Goal: Transaction & Acquisition: Purchase product/service

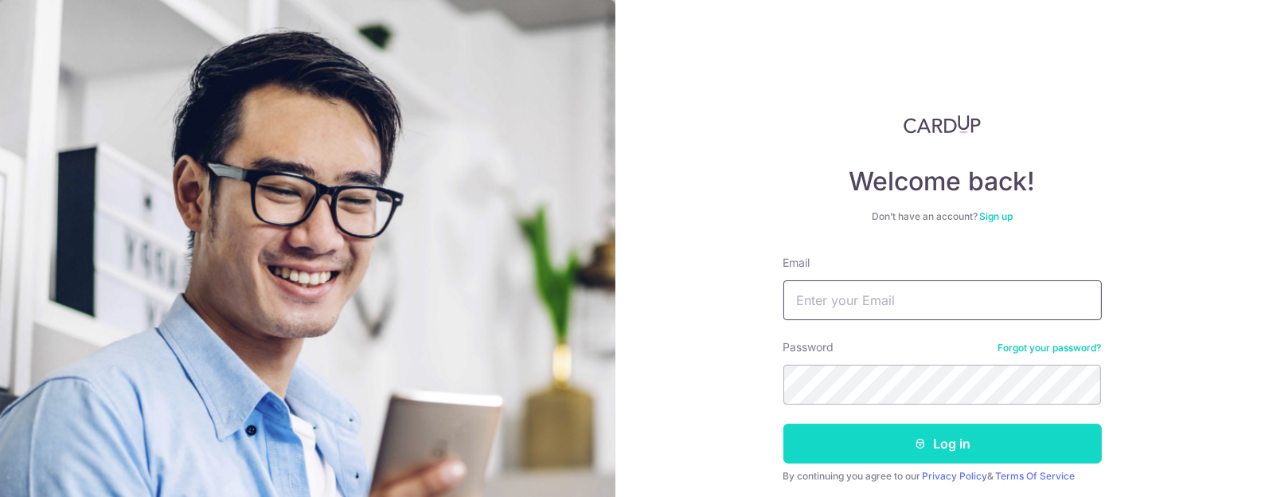
type input "[EMAIL_ADDRESS][DOMAIN_NAME]"
click at [936, 441] on button "Log in" at bounding box center [942, 444] width 318 height 40
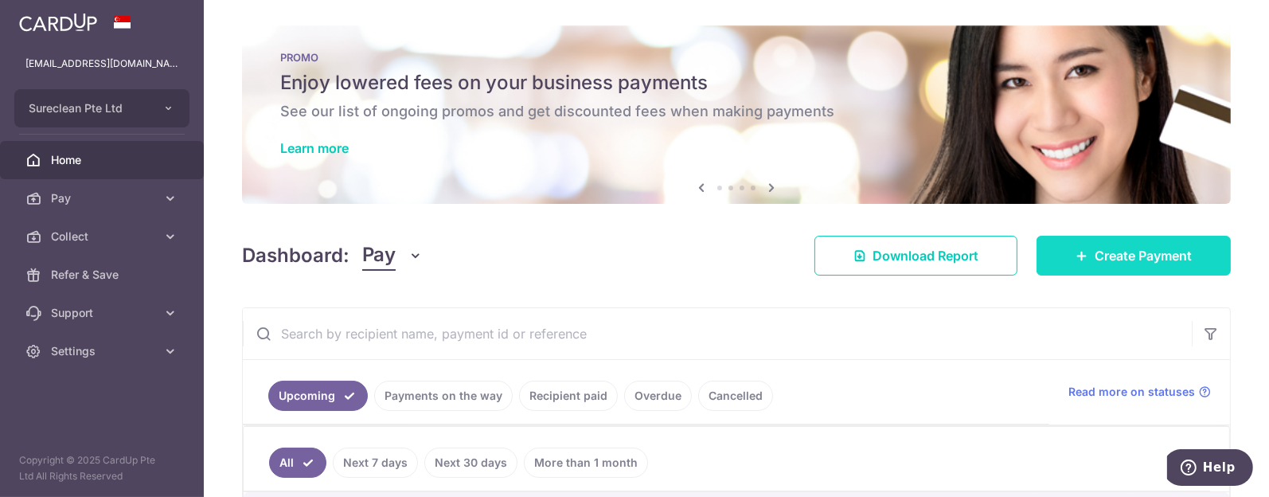
click at [1110, 246] on span "Create Payment" at bounding box center [1143, 255] width 97 height 19
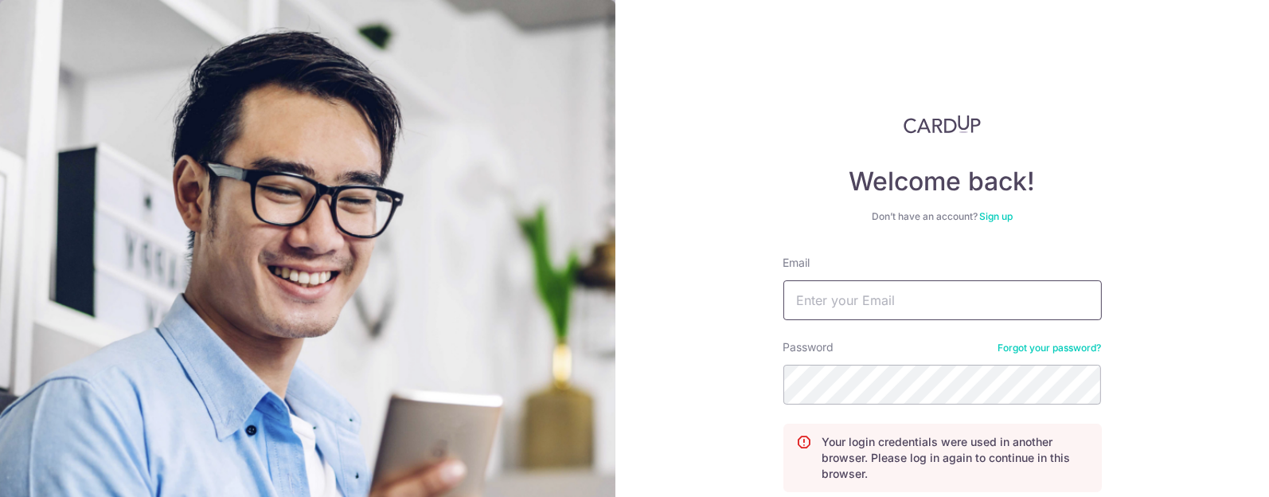
type input "[EMAIL_ADDRESS][DOMAIN_NAME]"
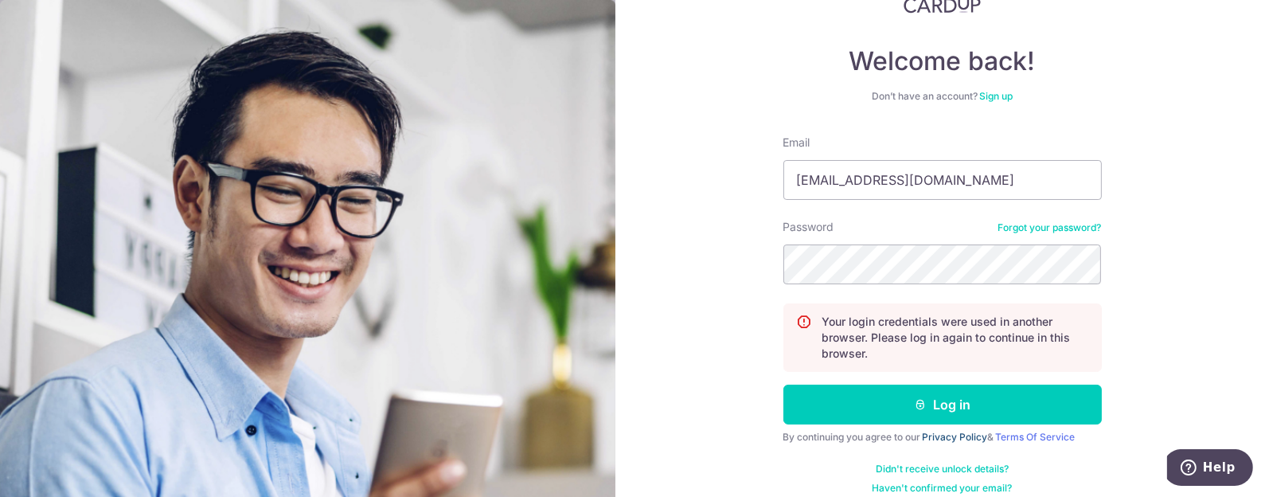
scroll to position [135, 0]
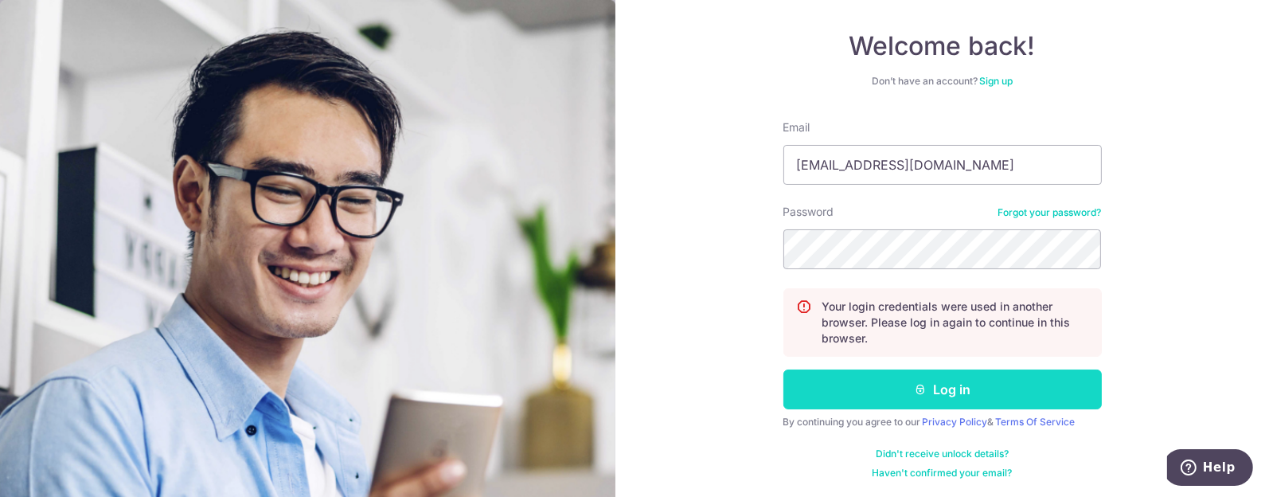
click at [955, 387] on button "Log in" at bounding box center [942, 389] width 318 height 40
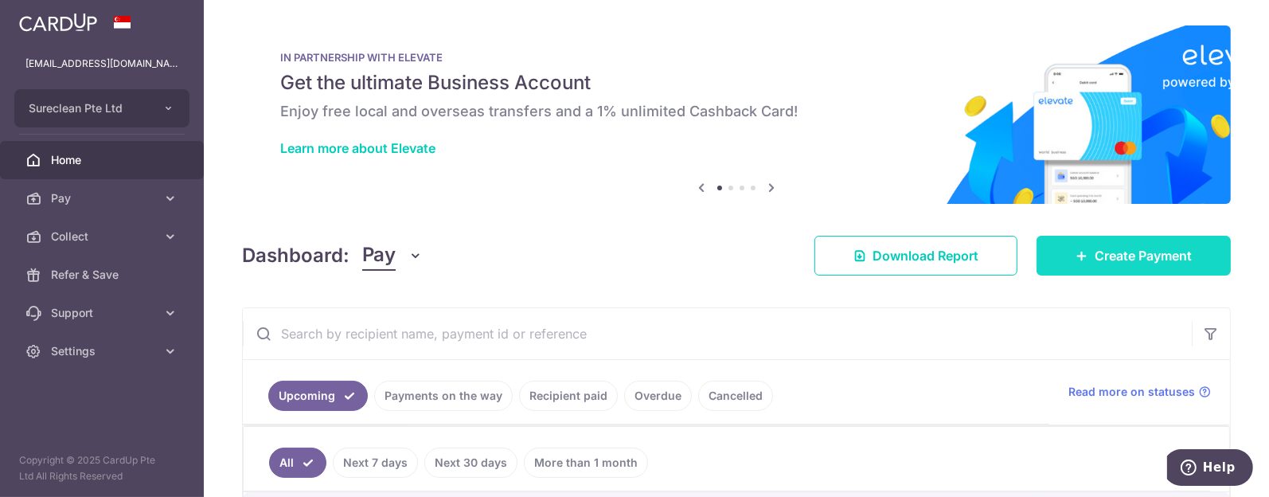
click at [1139, 260] on span "Create Payment" at bounding box center [1143, 255] width 97 height 19
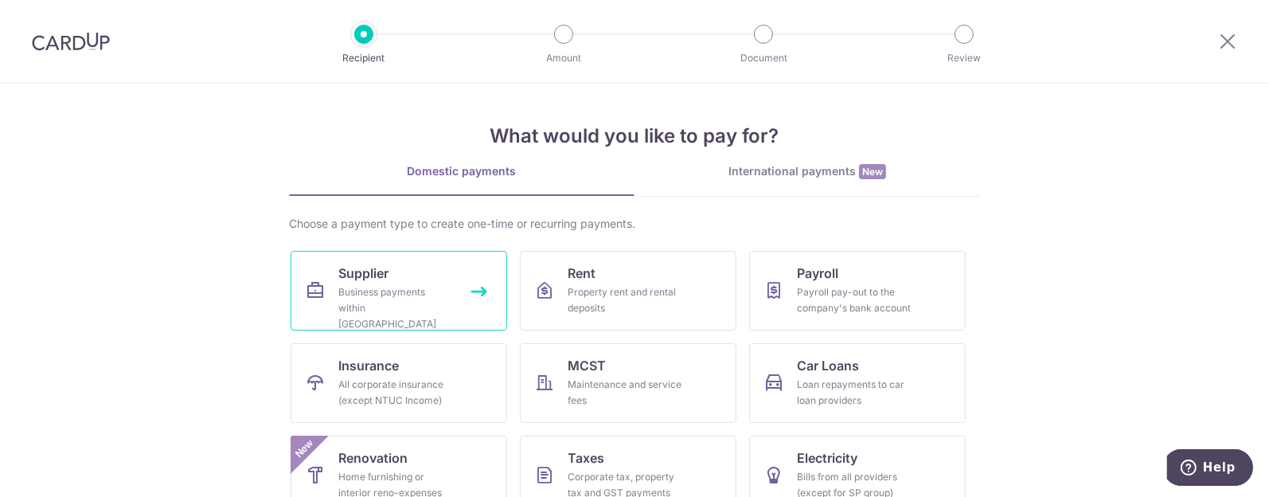
click at [358, 275] on span "Supplier" at bounding box center [363, 273] width 50 height 19
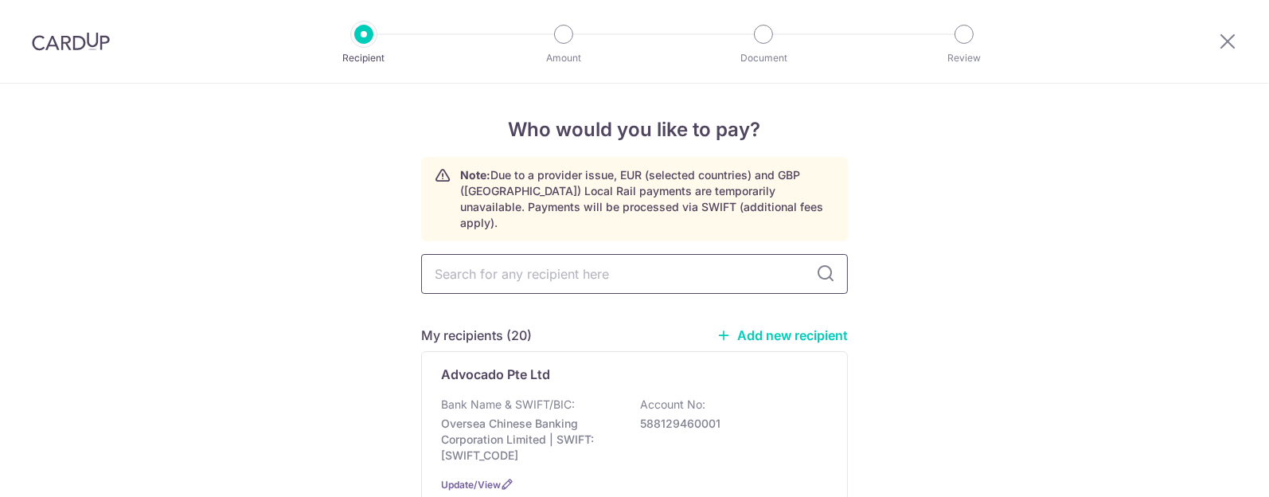
click at [466, 260] on input "text" at bounding box center [634, 274] width 427 height 40
type input "tg"
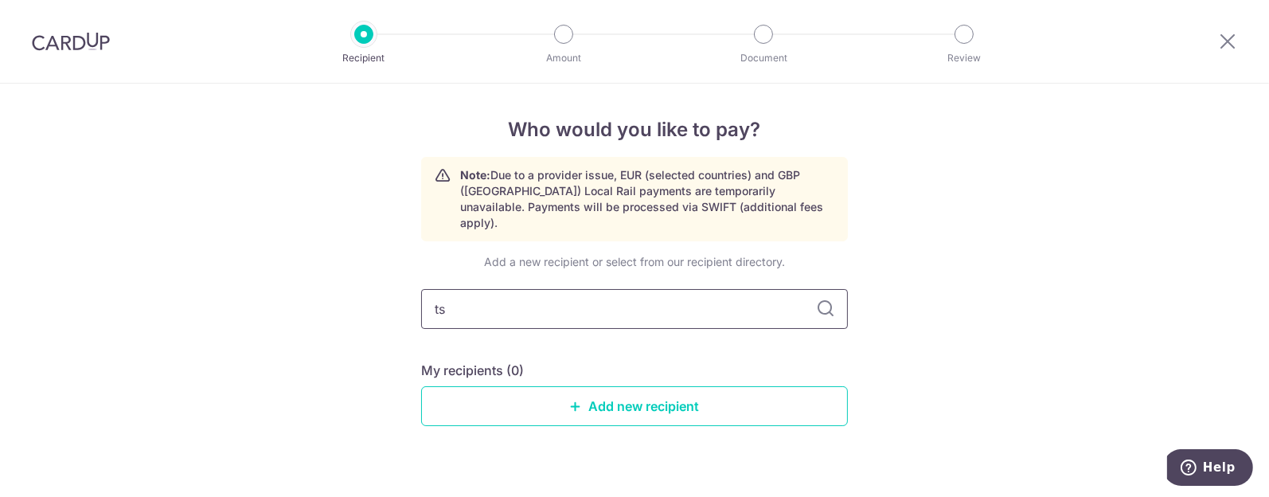
type input "tsg"
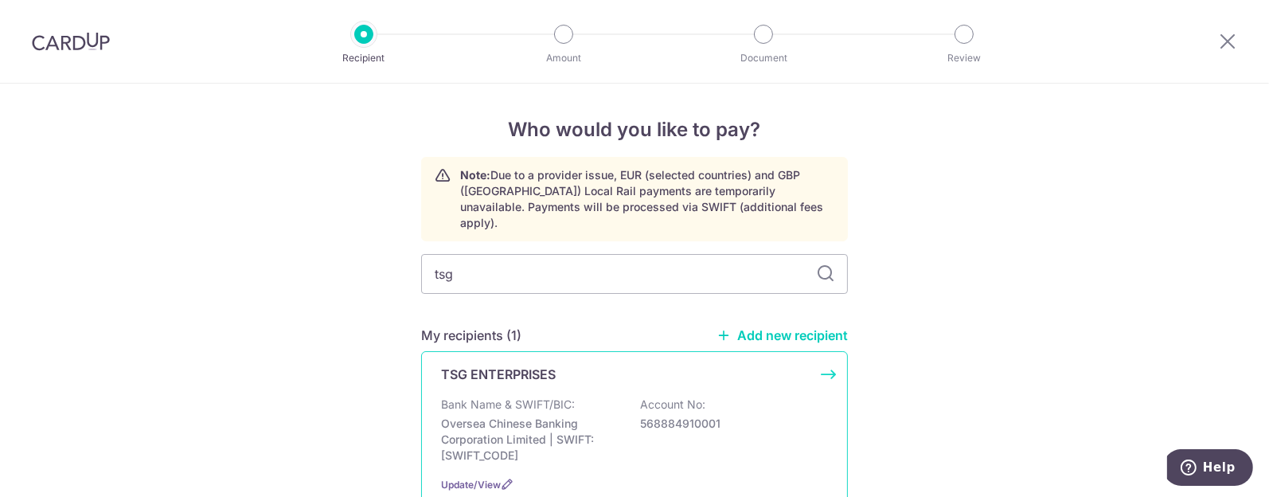
click at [478, 365] on p "TSG ENTERPRISES" at bounding box center [498, 374] width 115 height 19
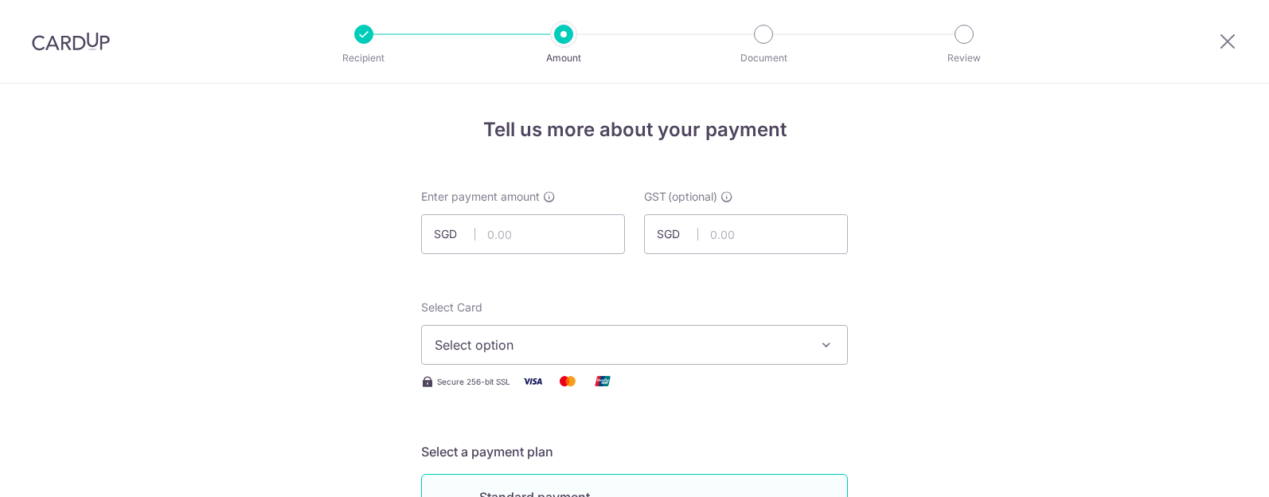
click at [529, 229] on input "text" at bounding box center [523, 234] width 204 height 40
type input "4,480.50"
click at [651, 338] on span "Select option" at bounding box center [620, 344] width 371 height 19
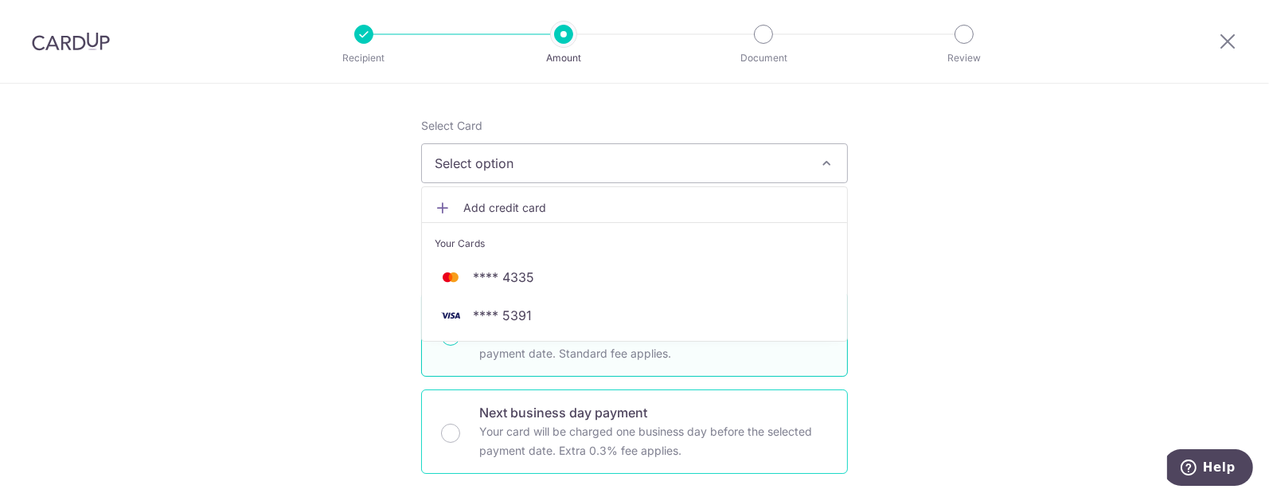
scroll to position [198, 0]
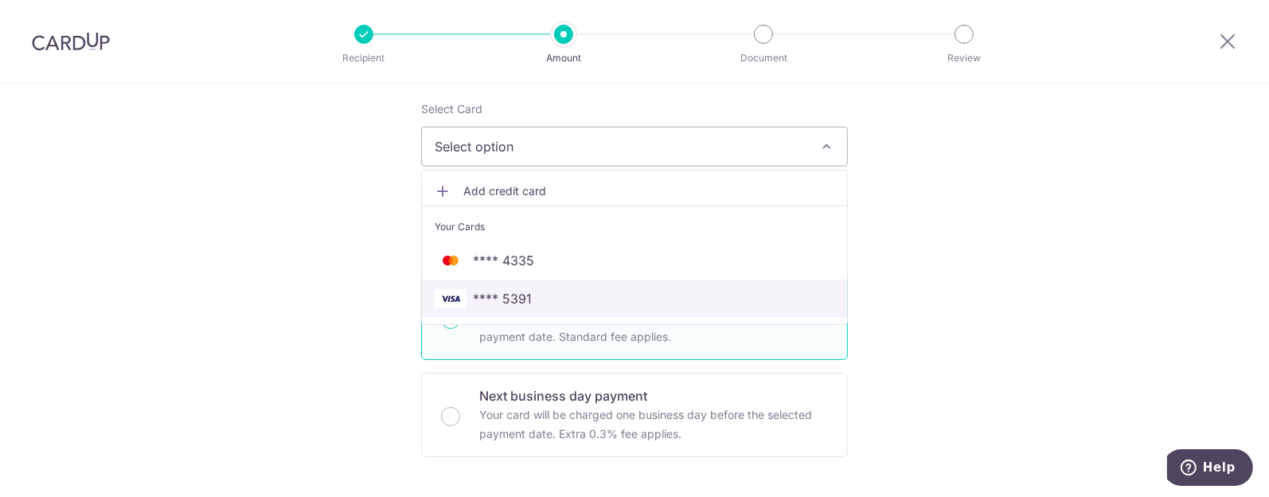
drag, startPoint x: 508, startPoint y: 295, endPoint x: 537, endPoint y: 300, distance: 30.0
click at [507, 295] on span "**** 5391" at bounding box center [502, 298] width 59 height 19
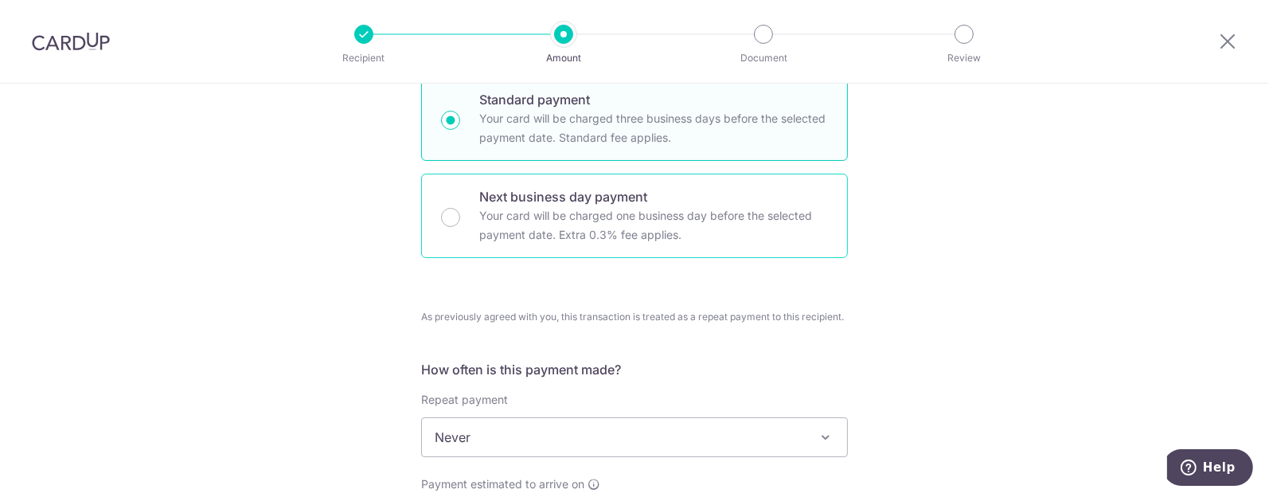
scroll to position [597, 0]
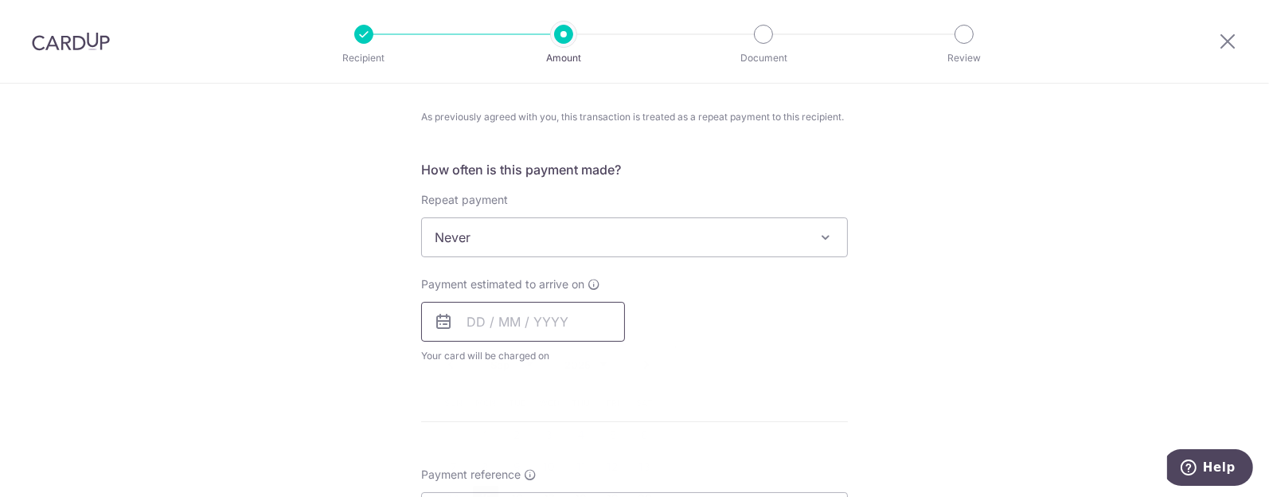
click at [550, 324] on input "text" at bounding box center [523, 322] width 204 height 40
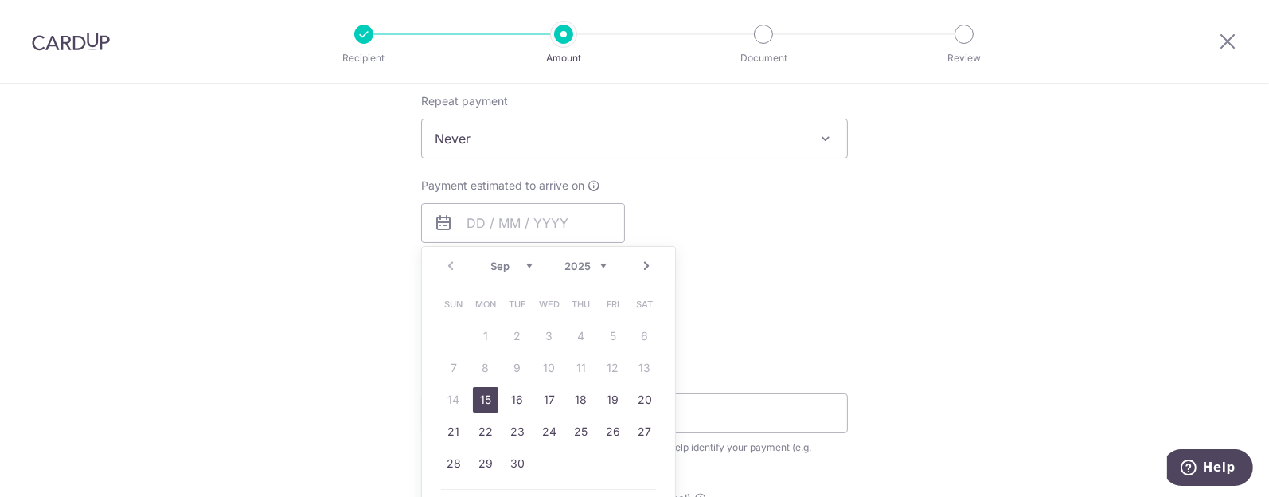
click at [475, 391] on link "15" at bounding box center [485, 399] width 25 height 25
type input "15/09/2025"
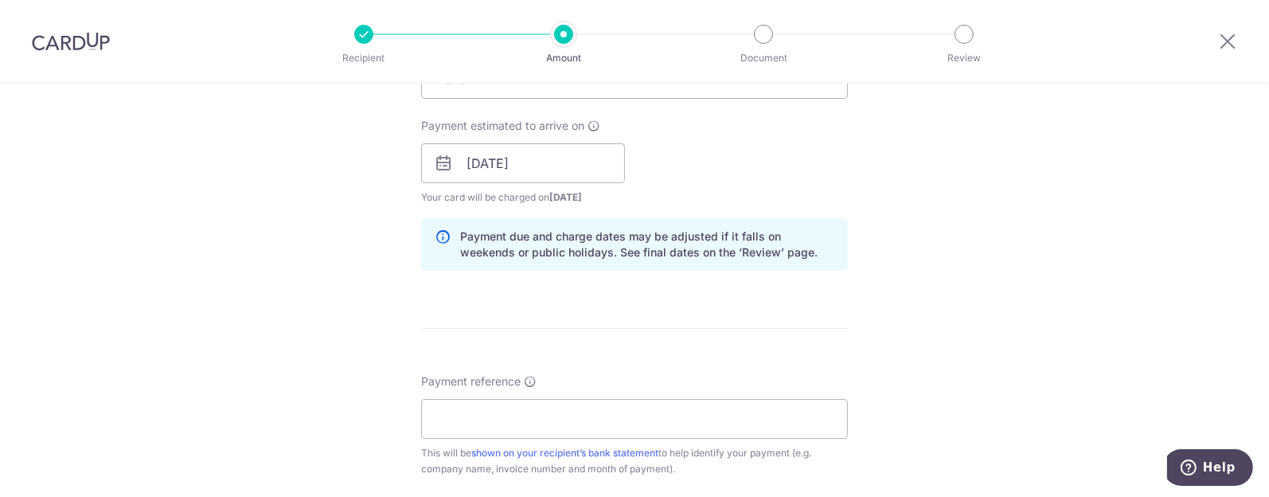
scroll to position [795, 0]
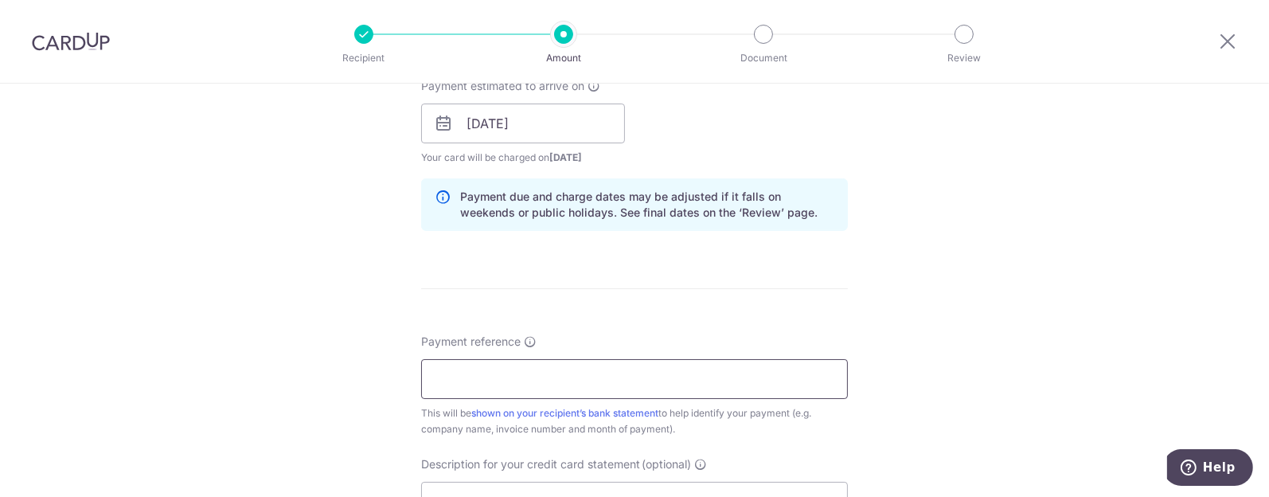
click at [592, 372] on input "Payment reference" at bounding box center [634, 379] width 427 height 40
type input "INV 0013"
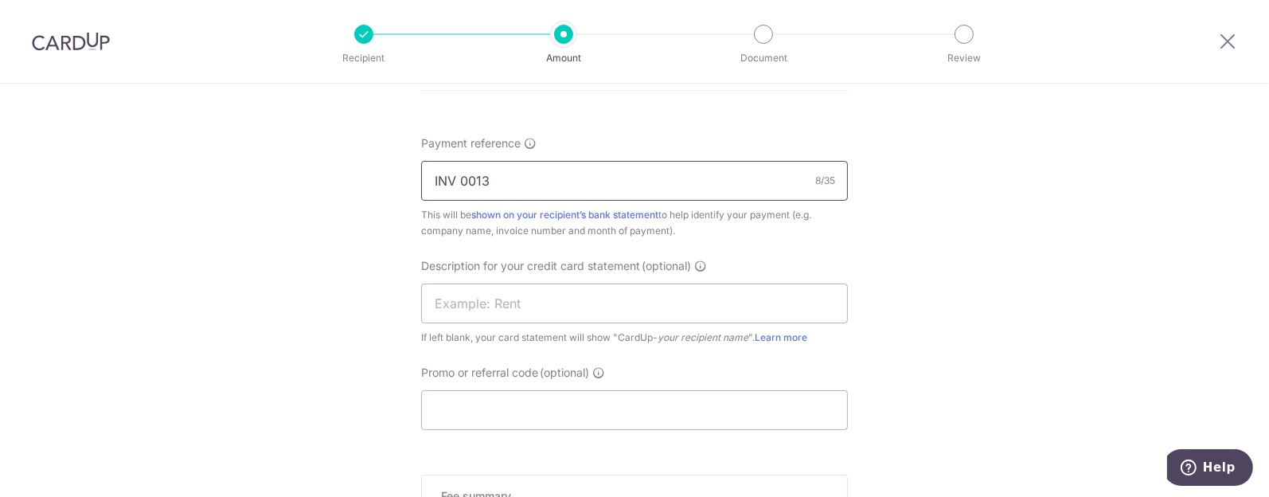
scroll to position [1095, 0]
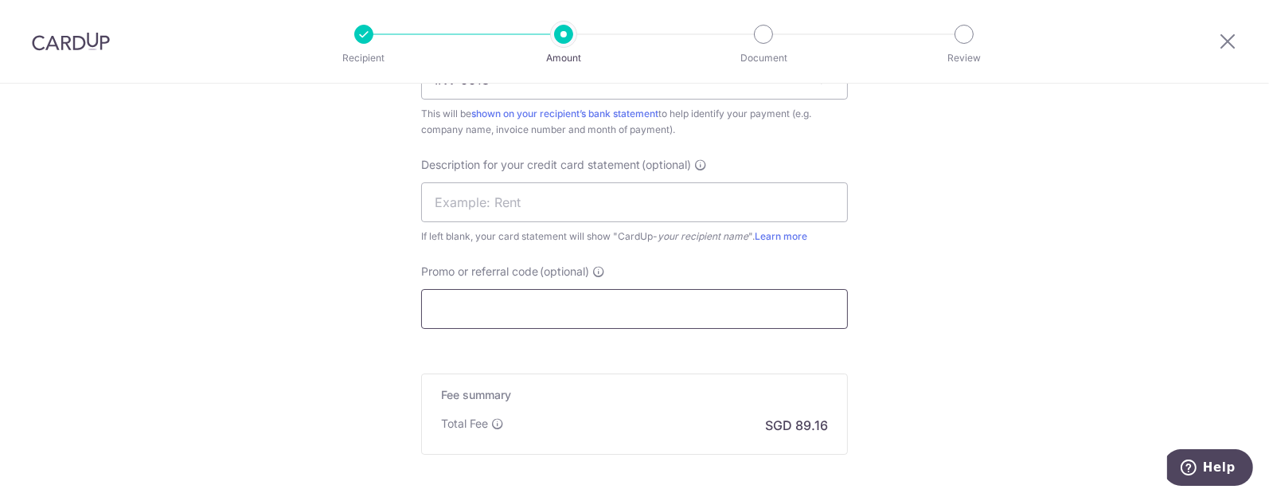
click at [463, 307] on input "Promo or referral code (optional)" at bounding box center [634, 309] width 427 height 40
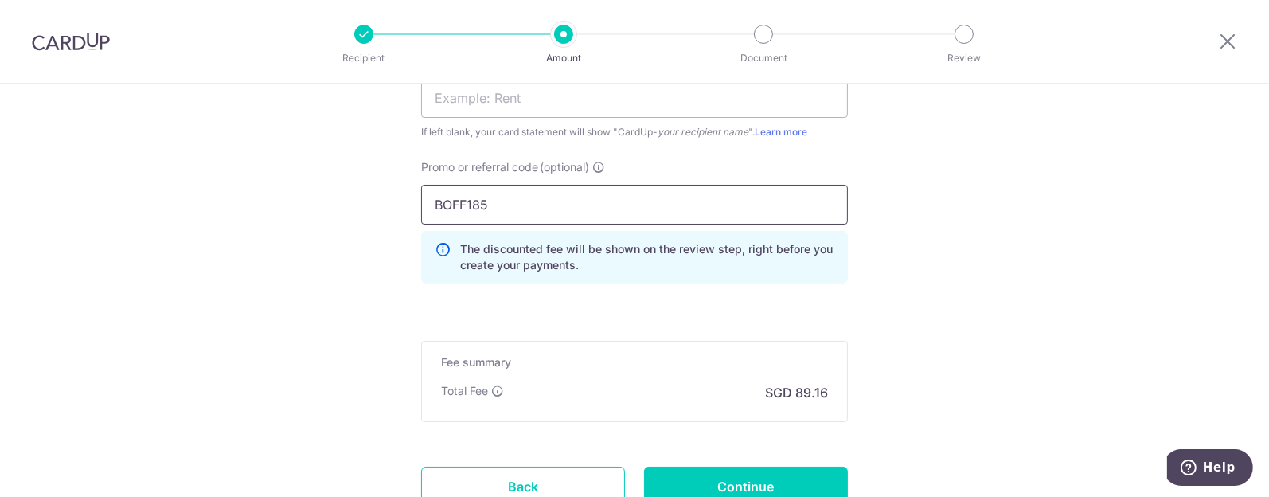
scroll to position [1293, 0]
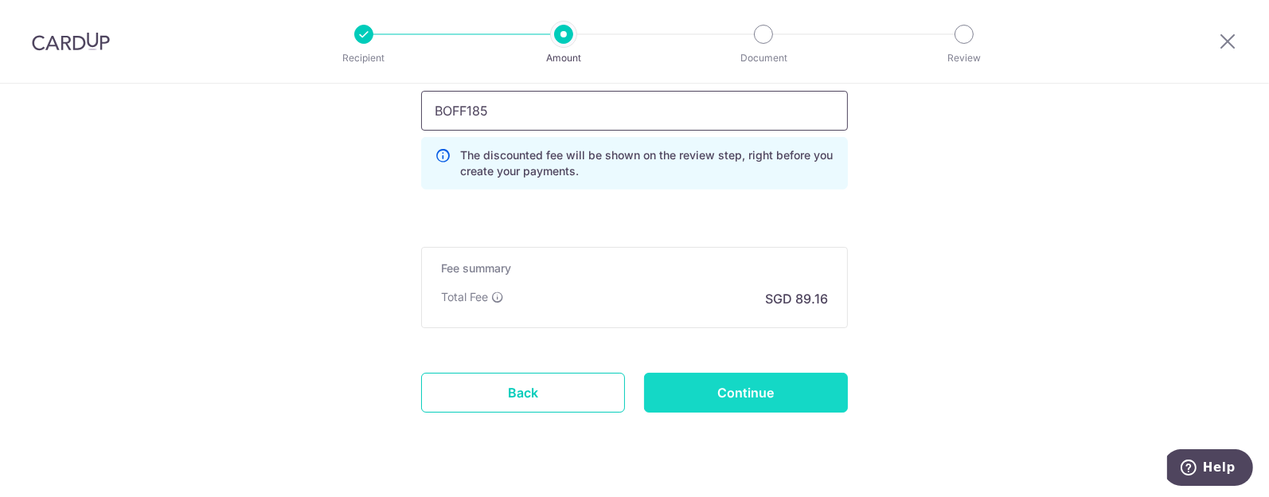
type input "BOFF185"
click at [739, 383] on input "Continue" at bounding box center [746, 393] width 204 height 40
type input "Create Schedule"
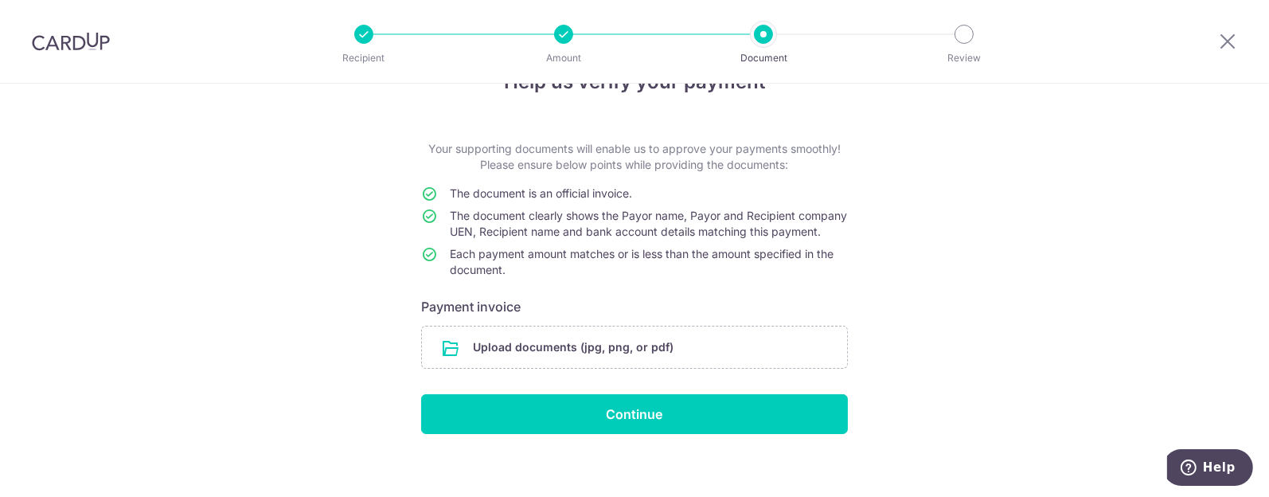
scroll to position [75, 0]
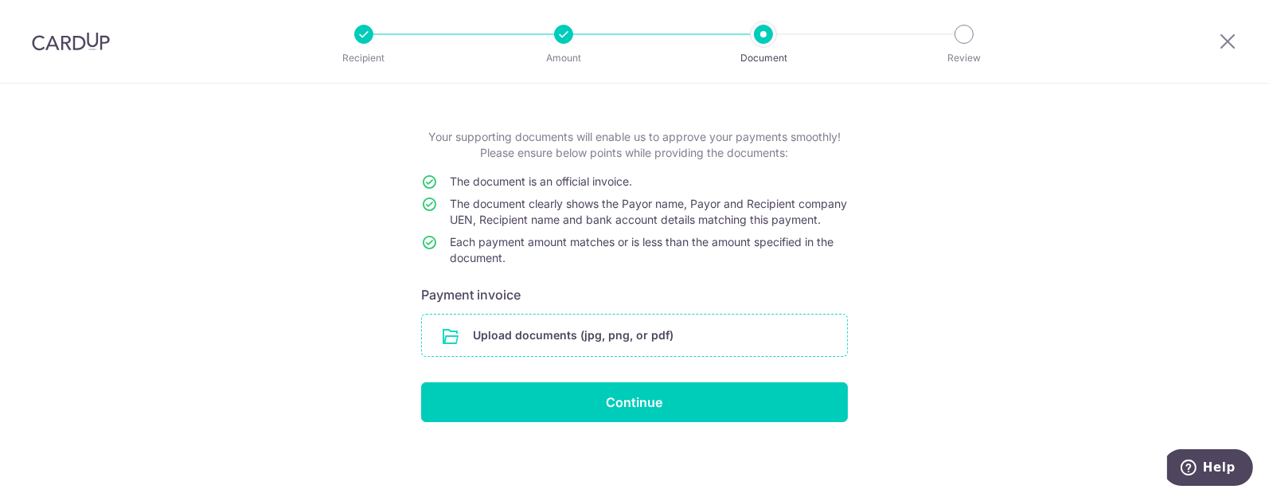
click at [592, 337] on input "file" at bounding box center [634, 335] width 425 height 41
click at [613, 328] on input "file" at bounding box center [634, 335] width 425 height 41
click at [533, 335] on input "file" at bounding box center [634, 335] width 425 height 41
click at [577, 339] on input "file" at bounding box center [634, 335] width 425 height 41
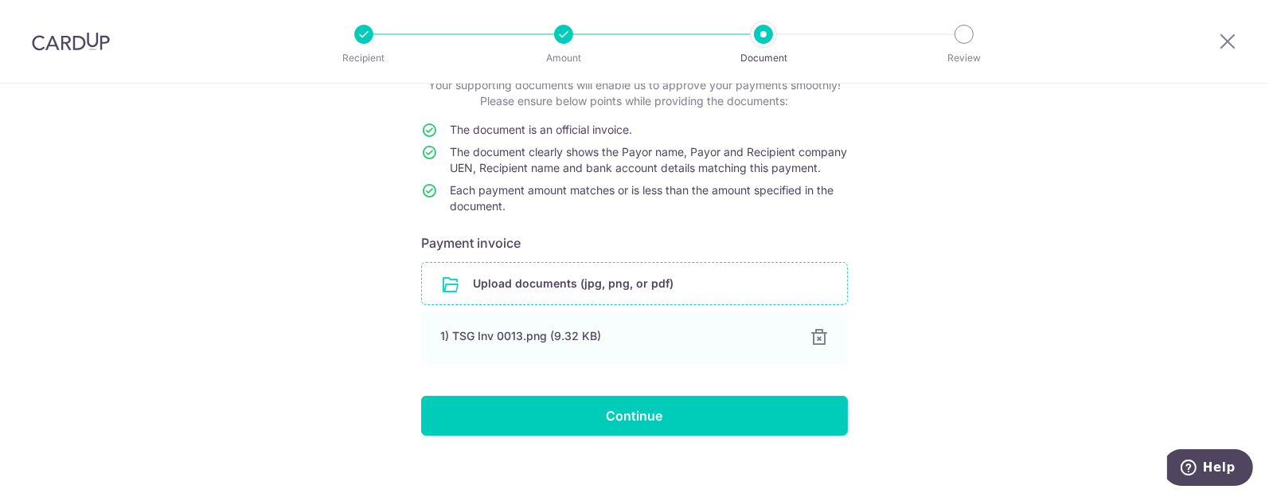
scroll to position [139, 0]
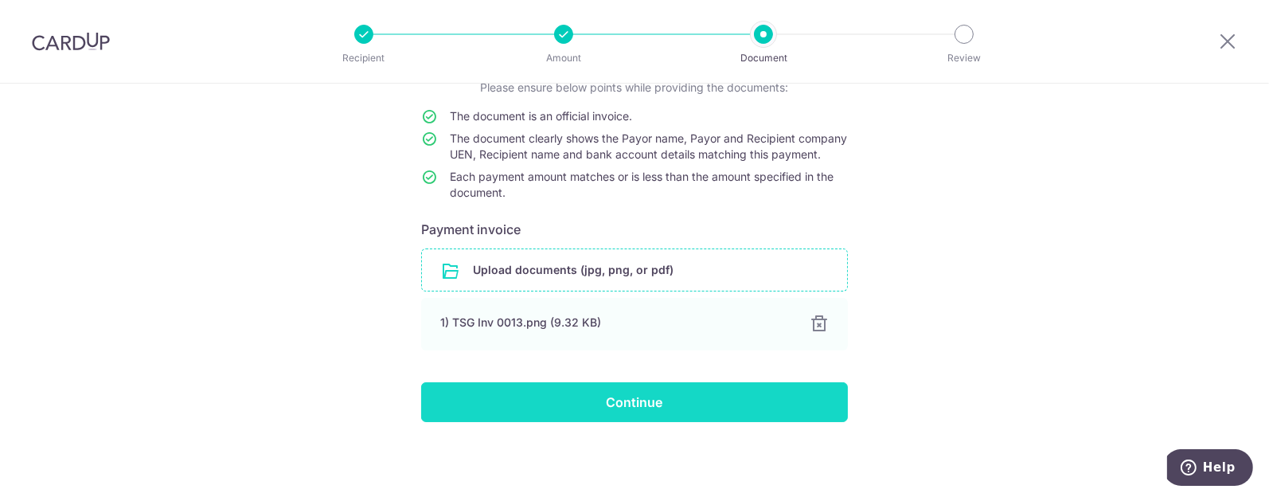
click at [614, 400] on input "Continue" at bounding box center [634, 402] width 427 height 40
